Goal: Task Accomplishment & Management: Use online tool/utility

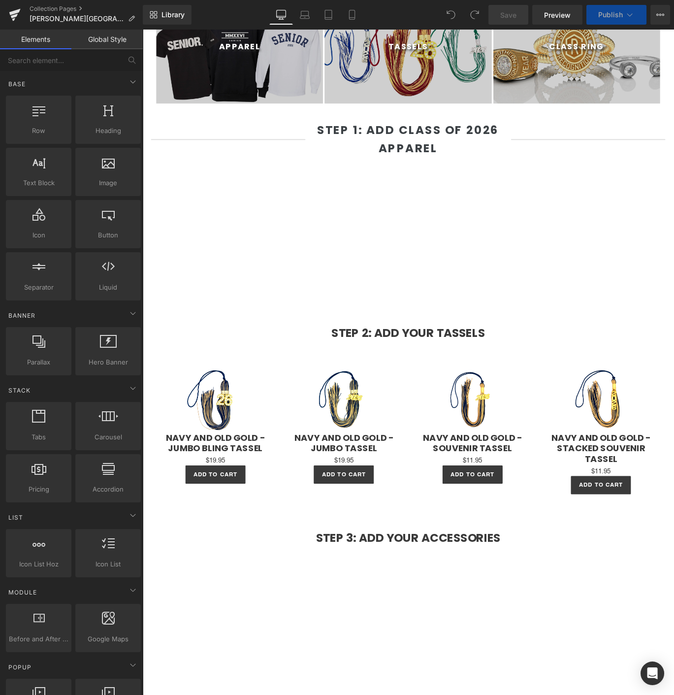
scroll to position [677, 0]
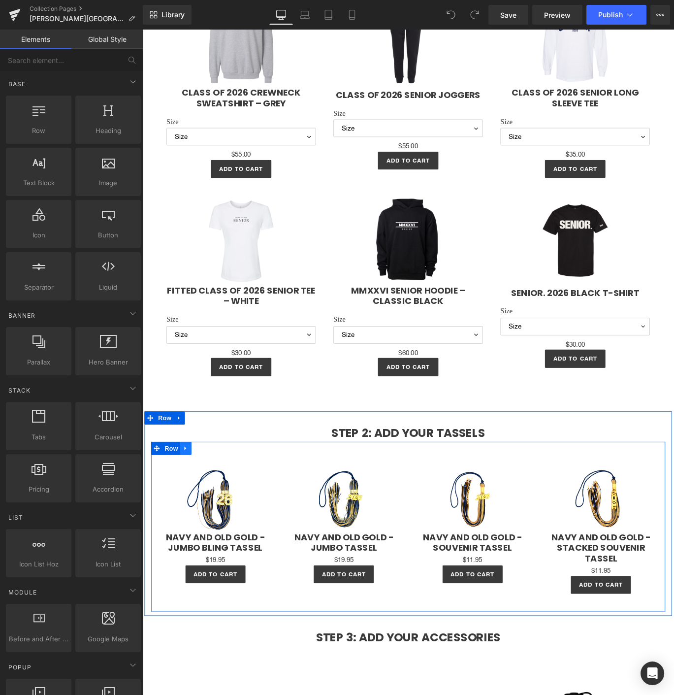
click at [192, 495] on icon at bounding box center [191, 498] width 7 height 7
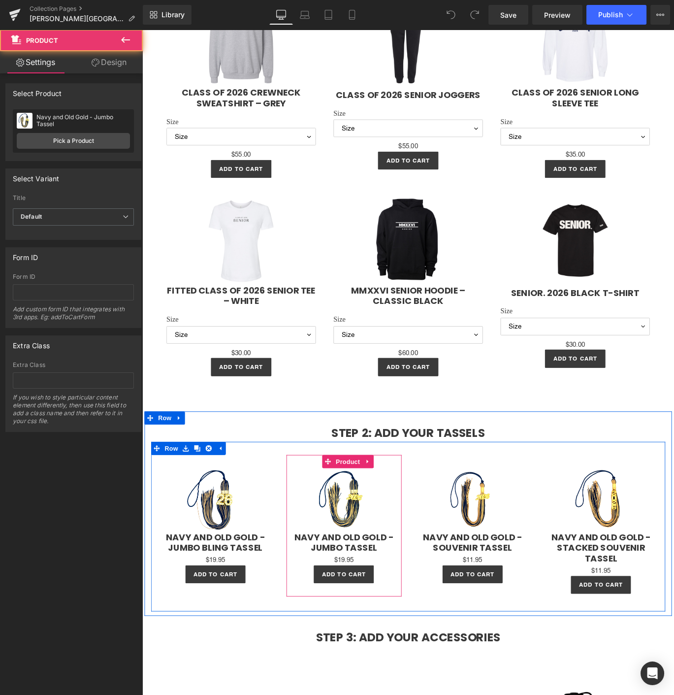
click at [304, 517] on div at bounding box center [305, 585] width 2 height 159
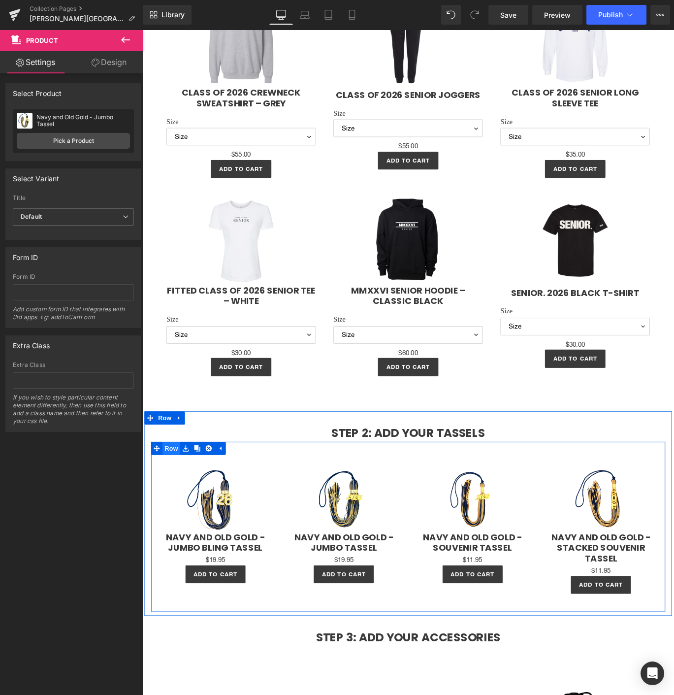
click at [171, 495] on span "Row" at bounding box center [175, 498] width 20 height 15
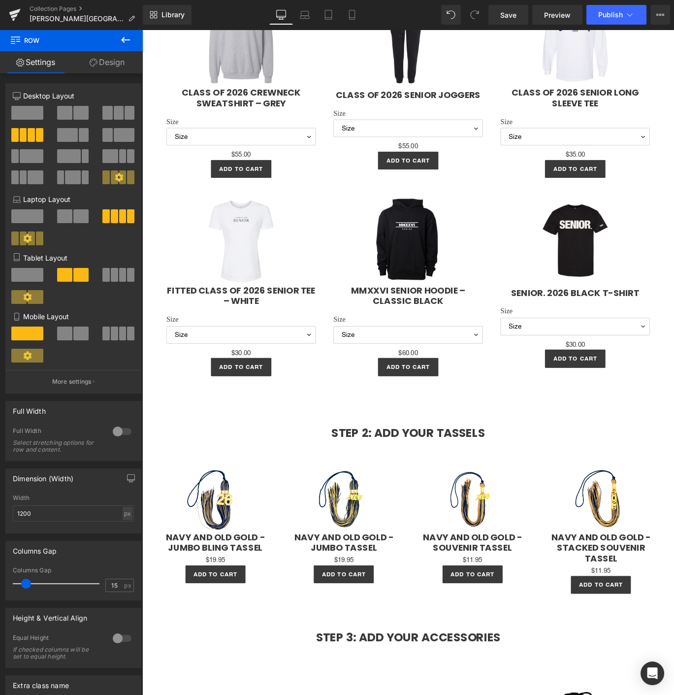
click at [128, 39] on icon at bounding box center [125, 40] width 9 height 6
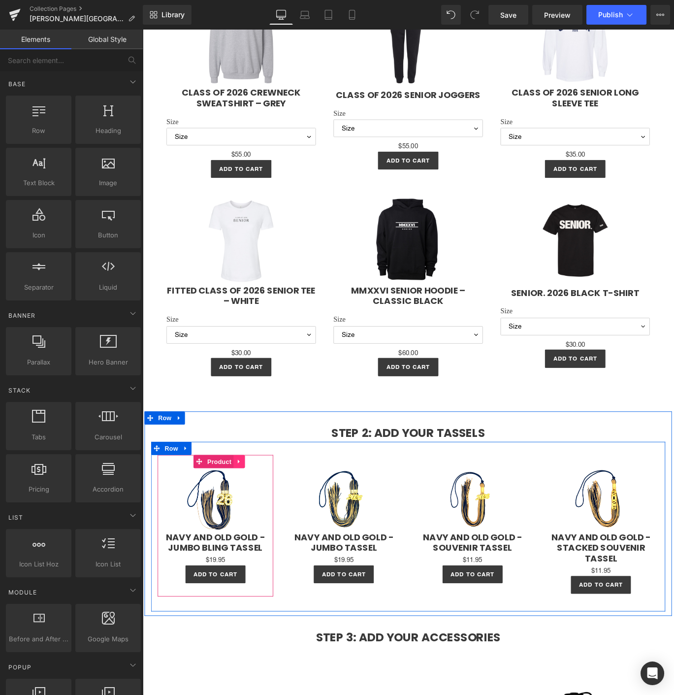
click at [245, 518] on link at bounding box center [251, 513] width 13 height 15
click at [254, 511] on icon at bounding box center [257, 513] width 7 height 7
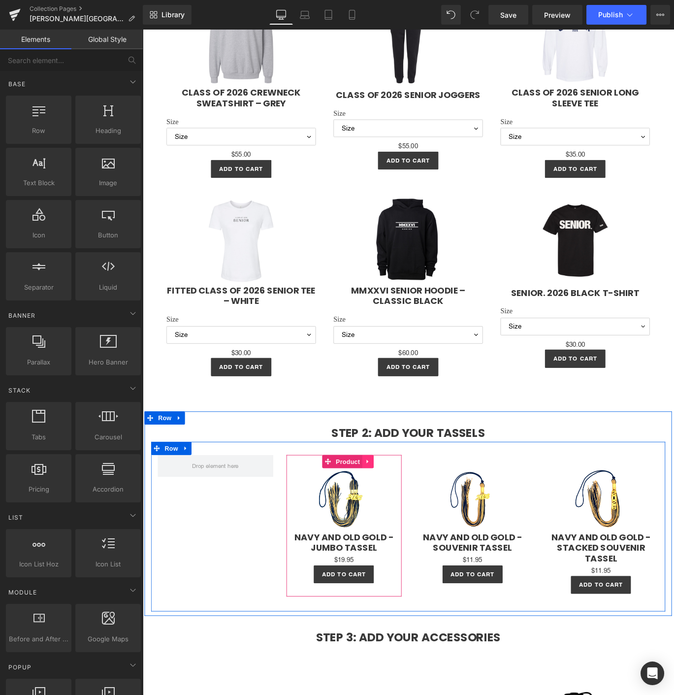
click at [392, 512] on icon at bounding box center [395, 512] width 7 height 7
click at [395, 511] on link at bounding box center [401, 513] width 13 height 15
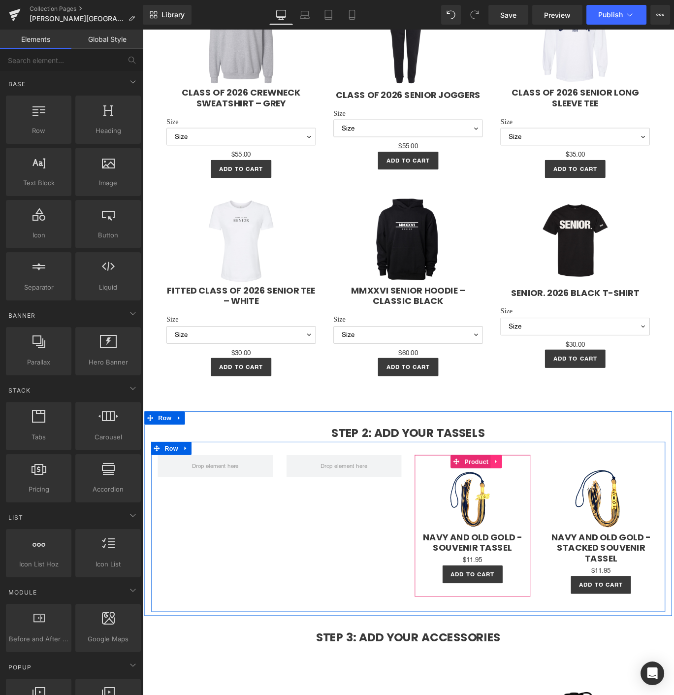
click at [536, 509] on icon at bounding box center [539, 512] width 7 height 7
click at [539, 509] on link at bounding box center [545, 513] width 13 height 15
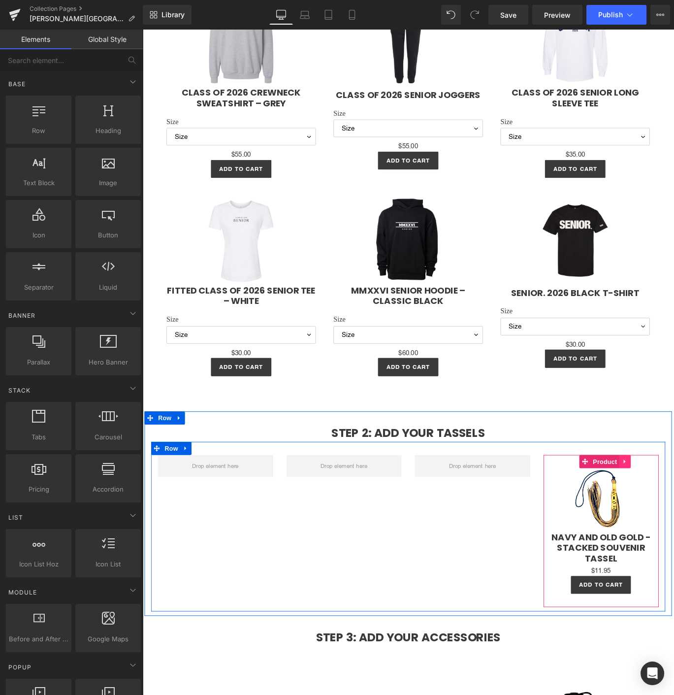
click at [674, 512] on icon at bounding box center [683, 512] width 7 height 7
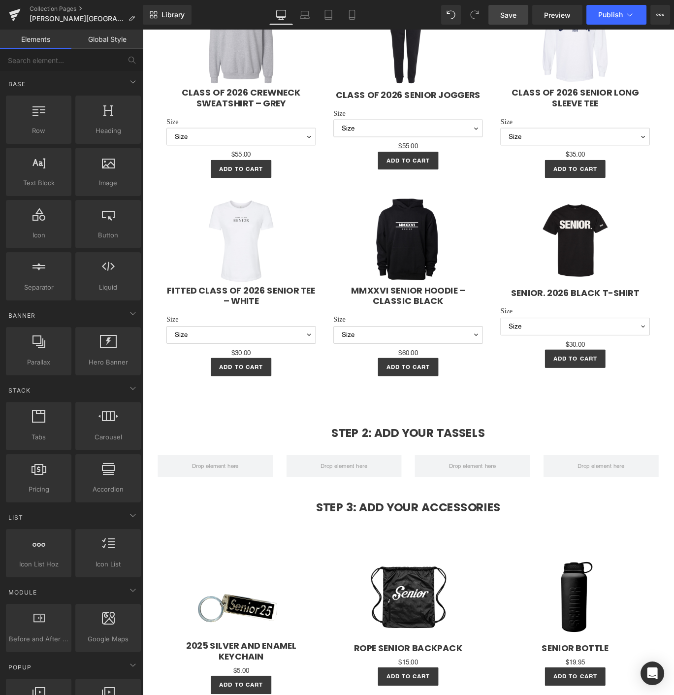
click at [506, 8] on link "Save" at bounding box center [509, 15] width 40 height 20
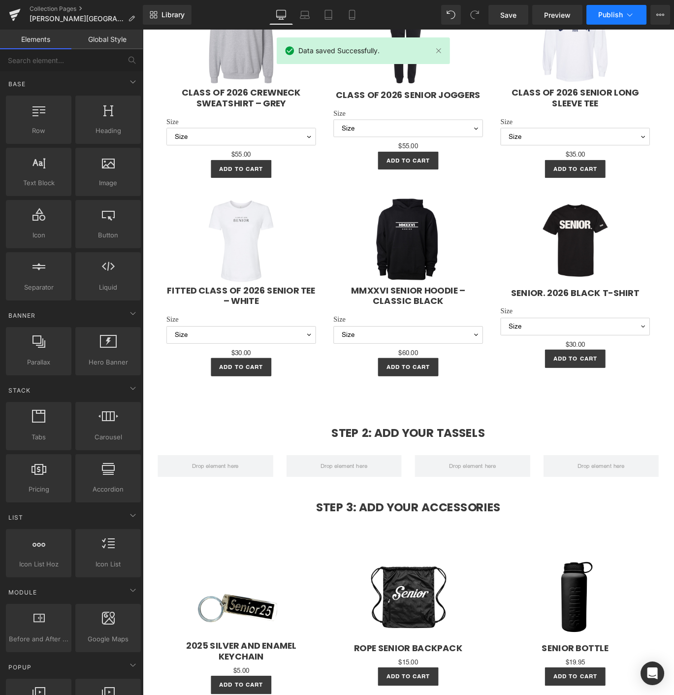
click at [608, 11] on span "Publish" at bounding box center [611, 15] width 25 height 8
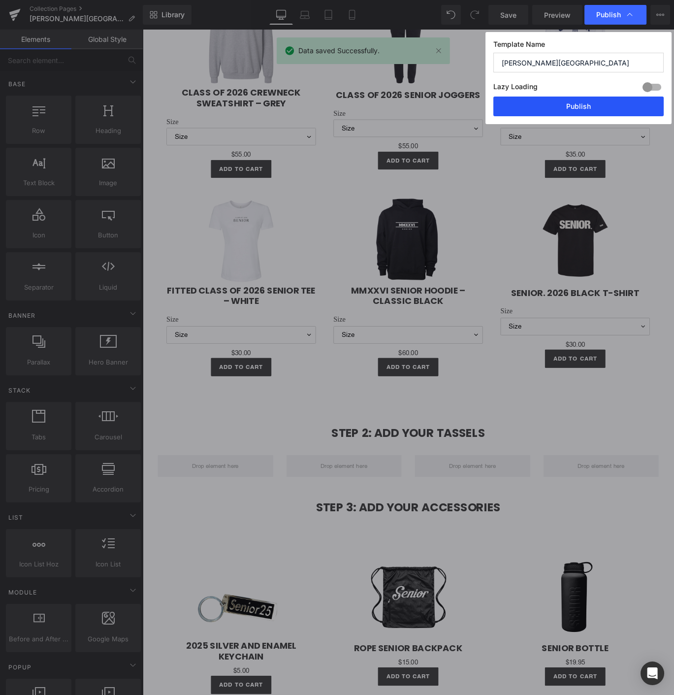
click at [0, 0] on button "Publish" at bounding box center [0, 0] width 0 height 0
